Goal: Task Accomplishment & Management: Use online tool/utility

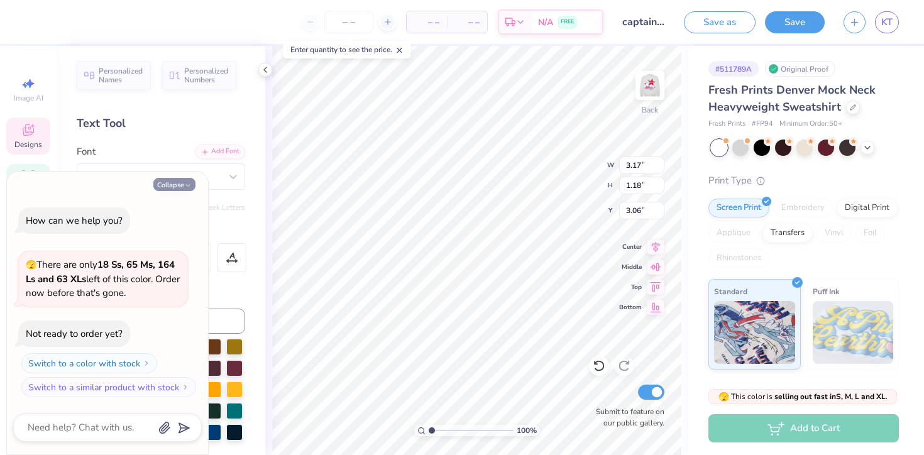
click at [180, 183] on button "Collapse" at bounding box center [174, 184] width 42 height 13
type textarea "x"
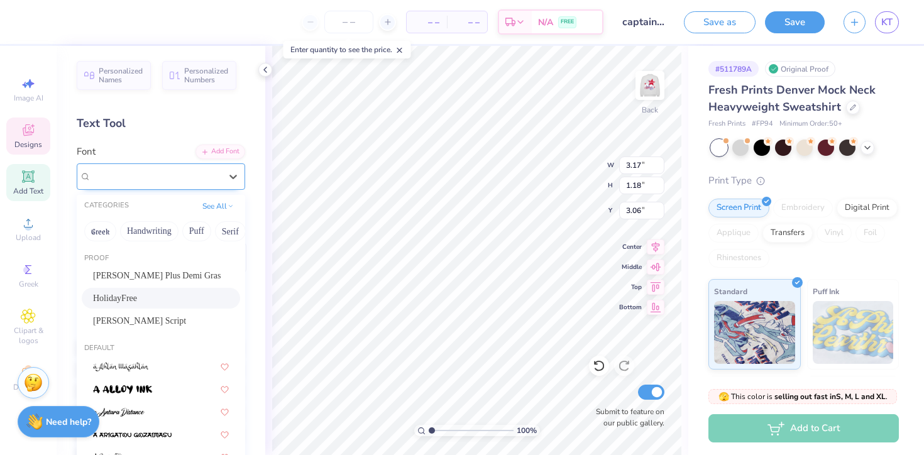
click at [136, 180] on div "HolidayFree" at bounding box center [156, 176] width 132 height 19
click at [891, 22] on span "KT" at bounding box center [886, 22] width 11 height 14
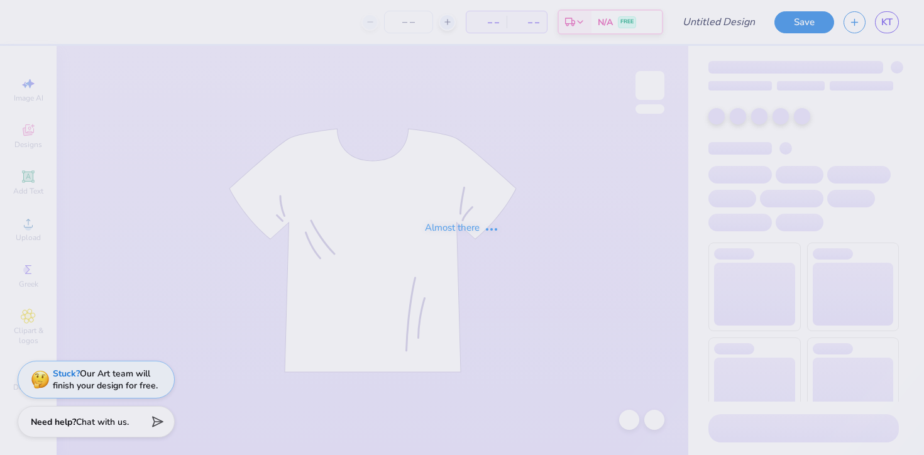
type input "captain sweatshirts"
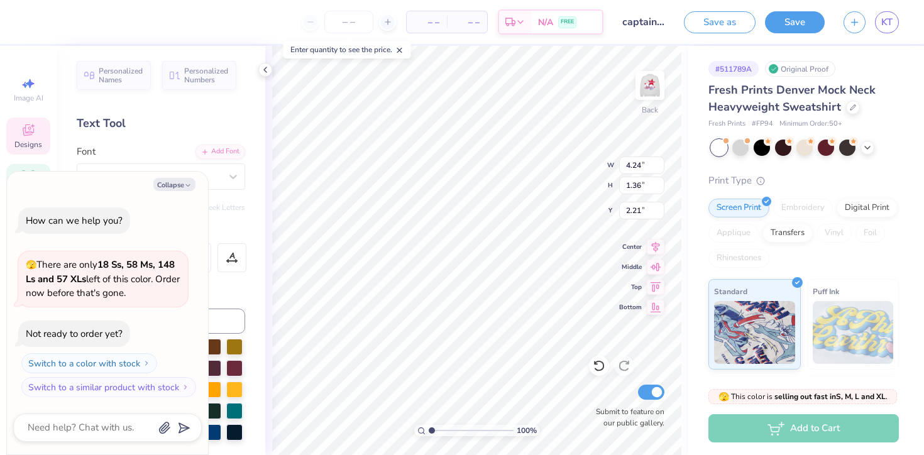
type textarea "x"
type textarea "Class of2026"
type textarea "x"
type textarea "Class of 2026"
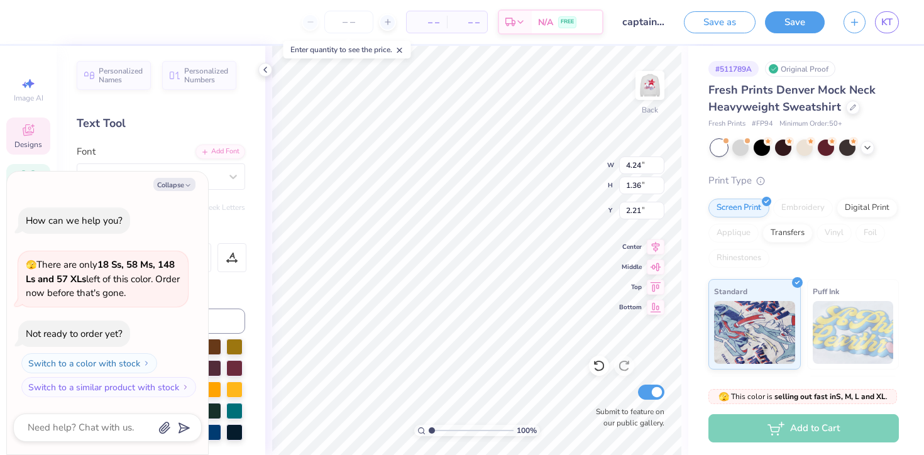
scroll to position [0, 2]
type textarea "x"
type input "4.37"
type input "4.77"
type input "1.81"
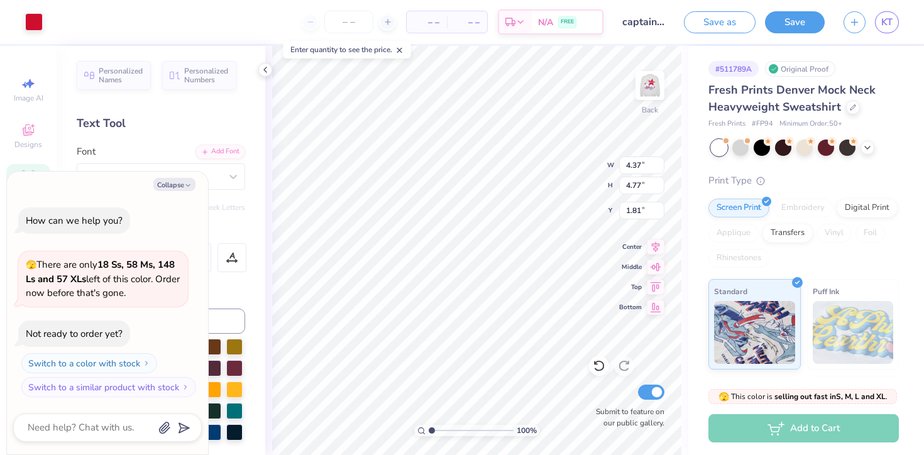
type textarea "x"
type input "3.00"
type textarea "x"
type input "3.79"
type input "3.78"
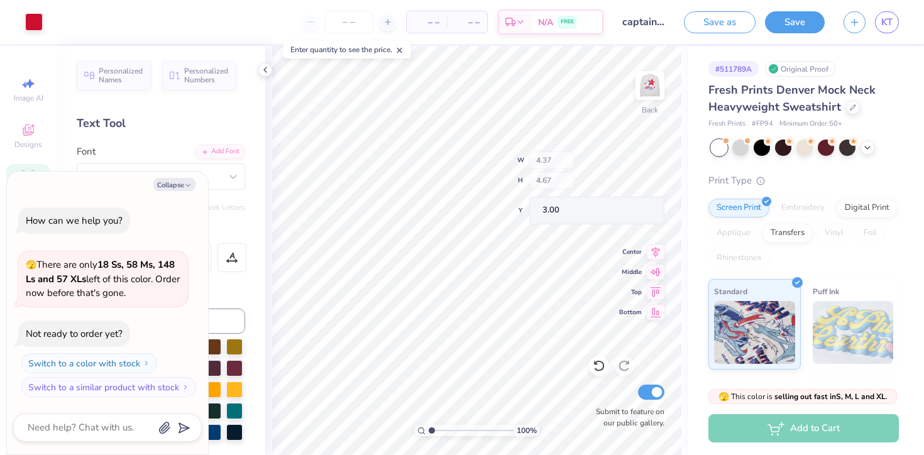
type textarea "x"
type input "2.88"
type input "3.08"
type input "2.97"
click at [639, 82] on img at bounding box center [650, 85] width 50 height 50
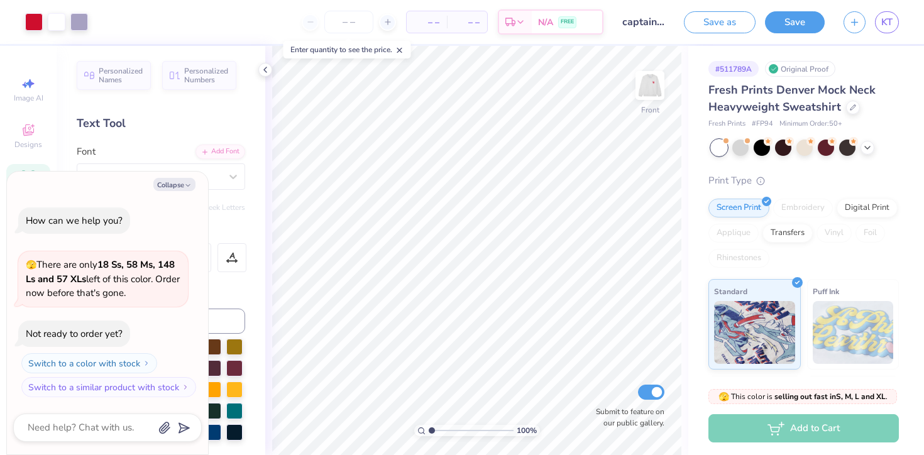
click at [639, 82] on img at bounding box center [649, 85] width 25 height 25
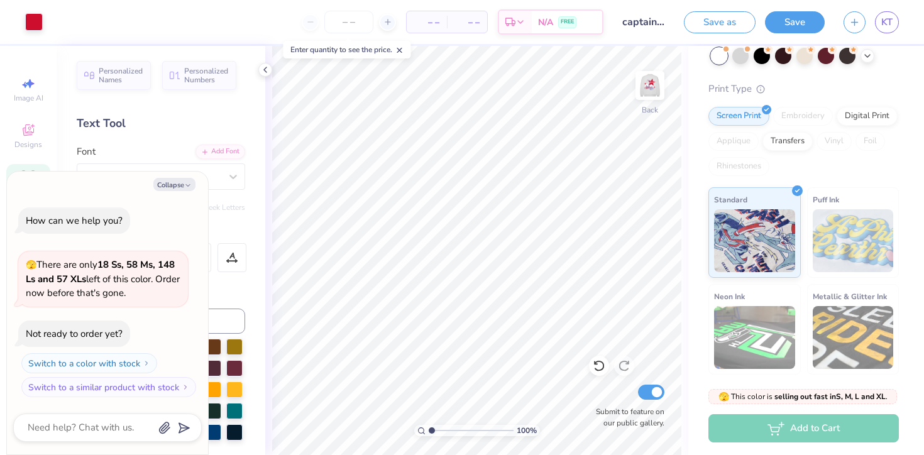
scroll to position [187, 0]
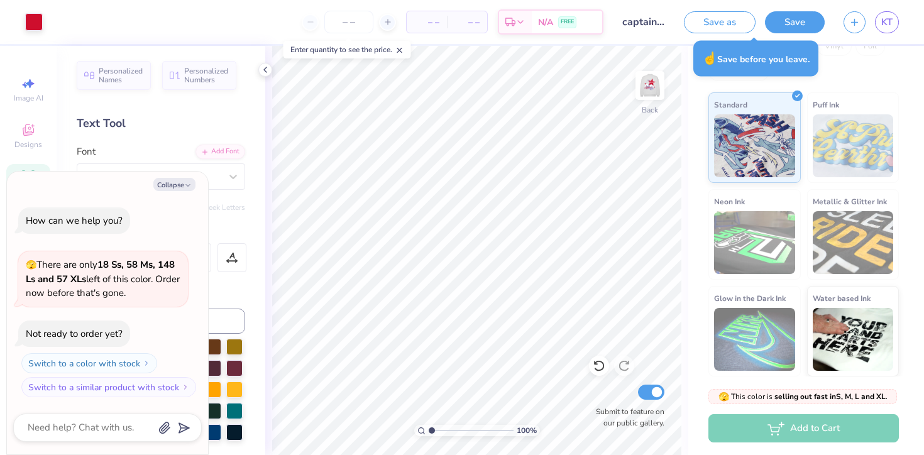
drag, startPoint x: 795, startPoint y: 20, endPoint x: 791, endPoint y: 5, distance: 15.6
click at [795, 20] on button "Save" at bounding box center [795, 22] width 60 height 22
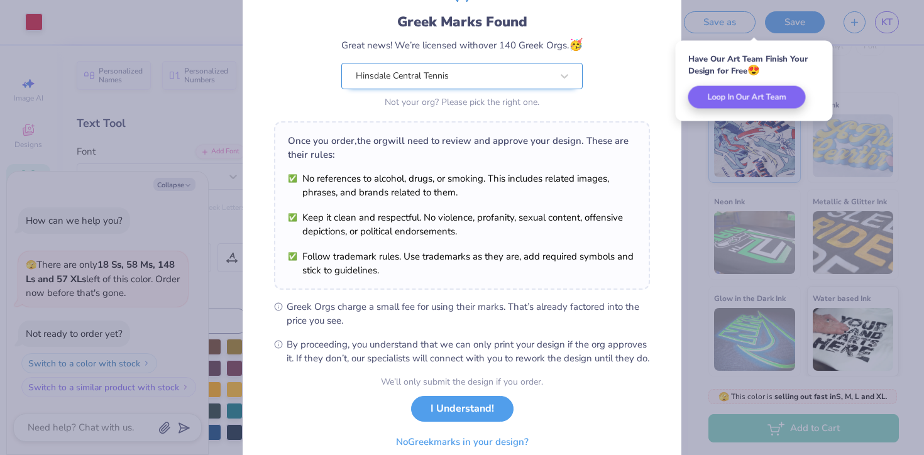
scroll to position [79, 0]
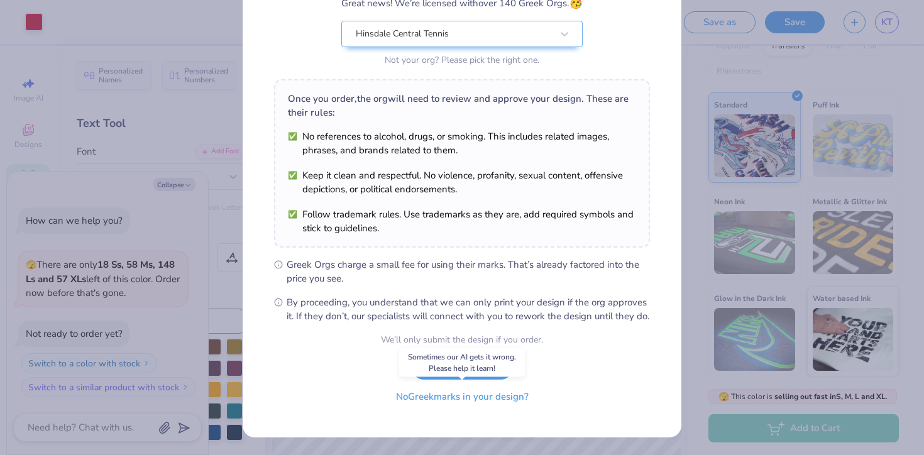
click at [455, 401] on button "No Greek marks in your design?" at bounding box center [462, 397] width 154 height 26
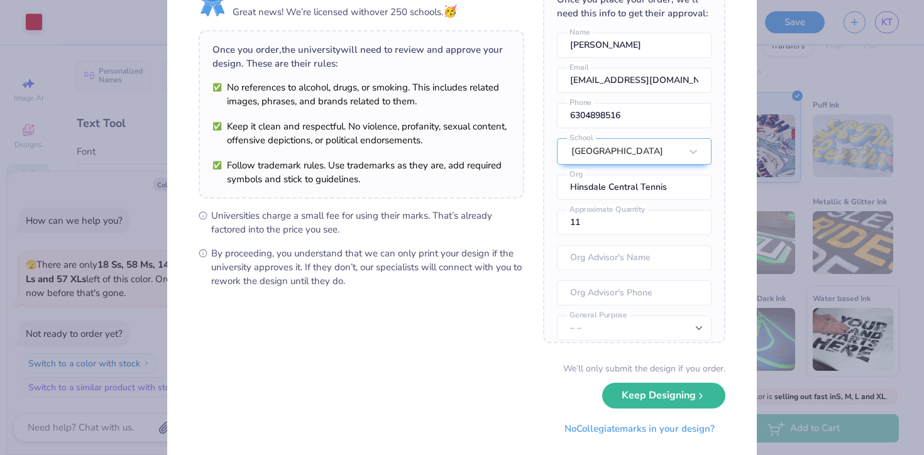
scroll to position [63, 0]
click at [635, 400] on button "Keep Designing" at bounding box center [663, 393] width 123 height 26
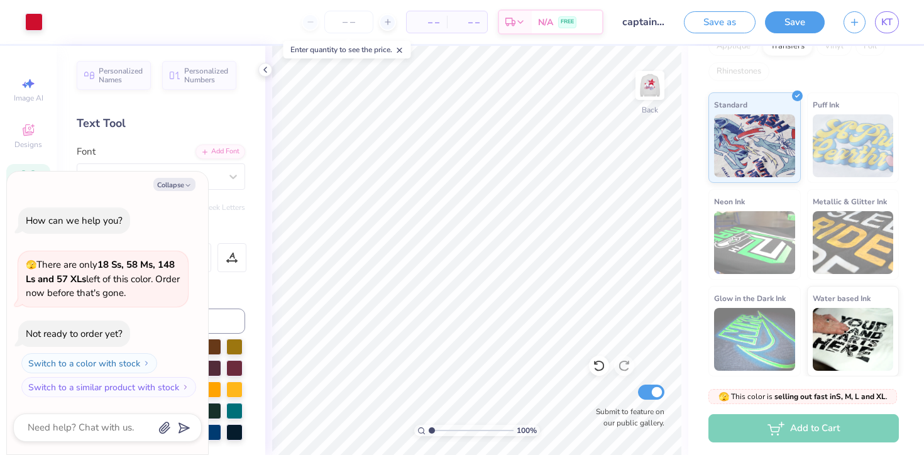
scroll to position [0, 0]
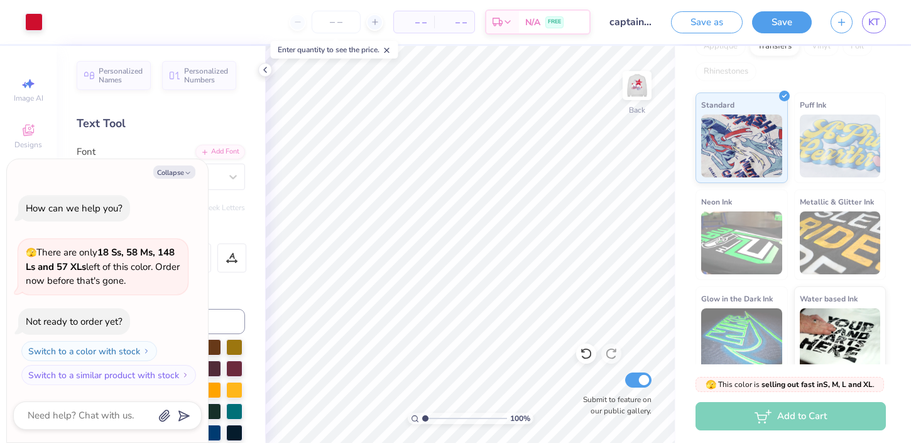
type textarea "x"
